Goal: Transaction & Acquisition: Purchase product/service

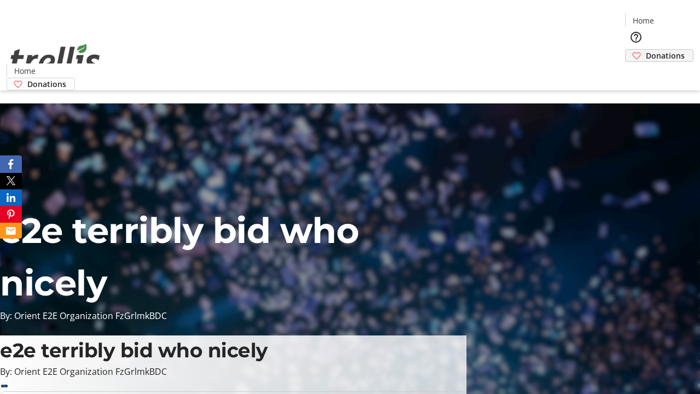
click at [646, 50] on span "Donations" at bounding box center [665, 55] width 39 height 11
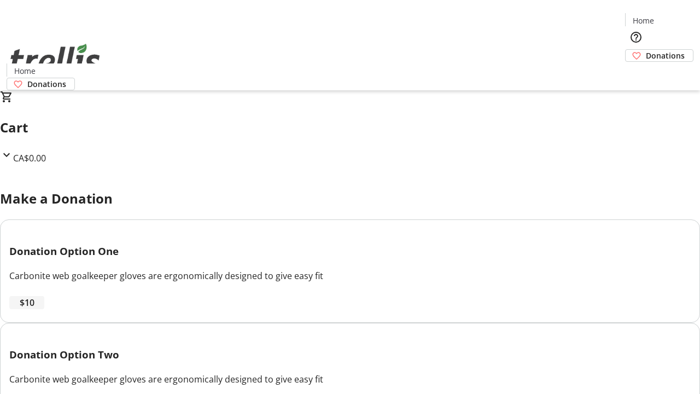
click at [34, 309] on span "$10" at bounding box center [27, 302] width 15 height 13
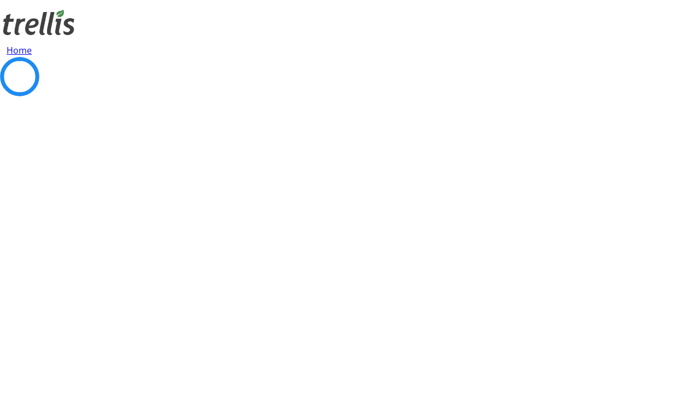
select select "CA"
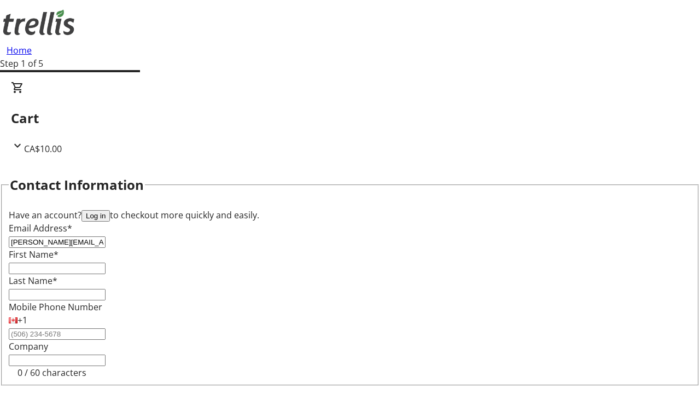
type input "[PERSON_NAME][EMAIL_ADDRESS][DOMAIN_NAME]"
type input "[PERSON_NAME]"
type input "Funk"
type input "[STREET_ADDRESS][PERSON_NAME]"
type input "Kelowna"
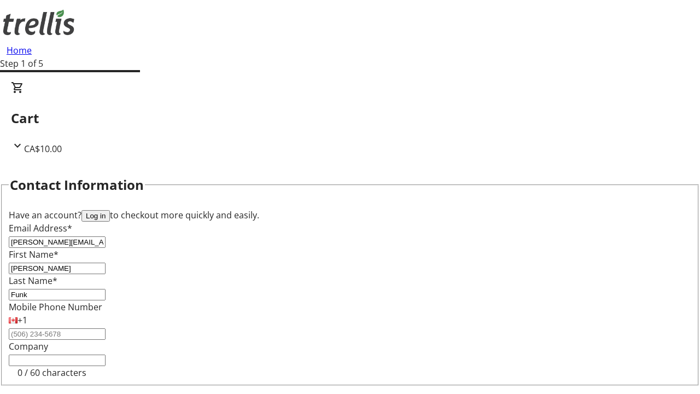
select select "BC"
type input "Kelowna"
type input "V1Y 0C2"
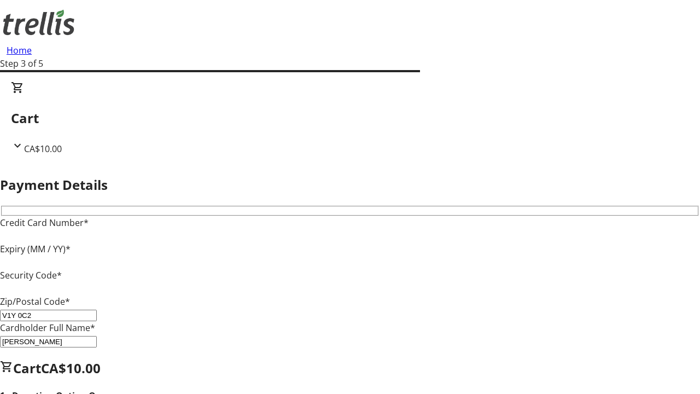
type input "V1Y 0C2"
